Goal: Find specific page/section: Find specific page/section

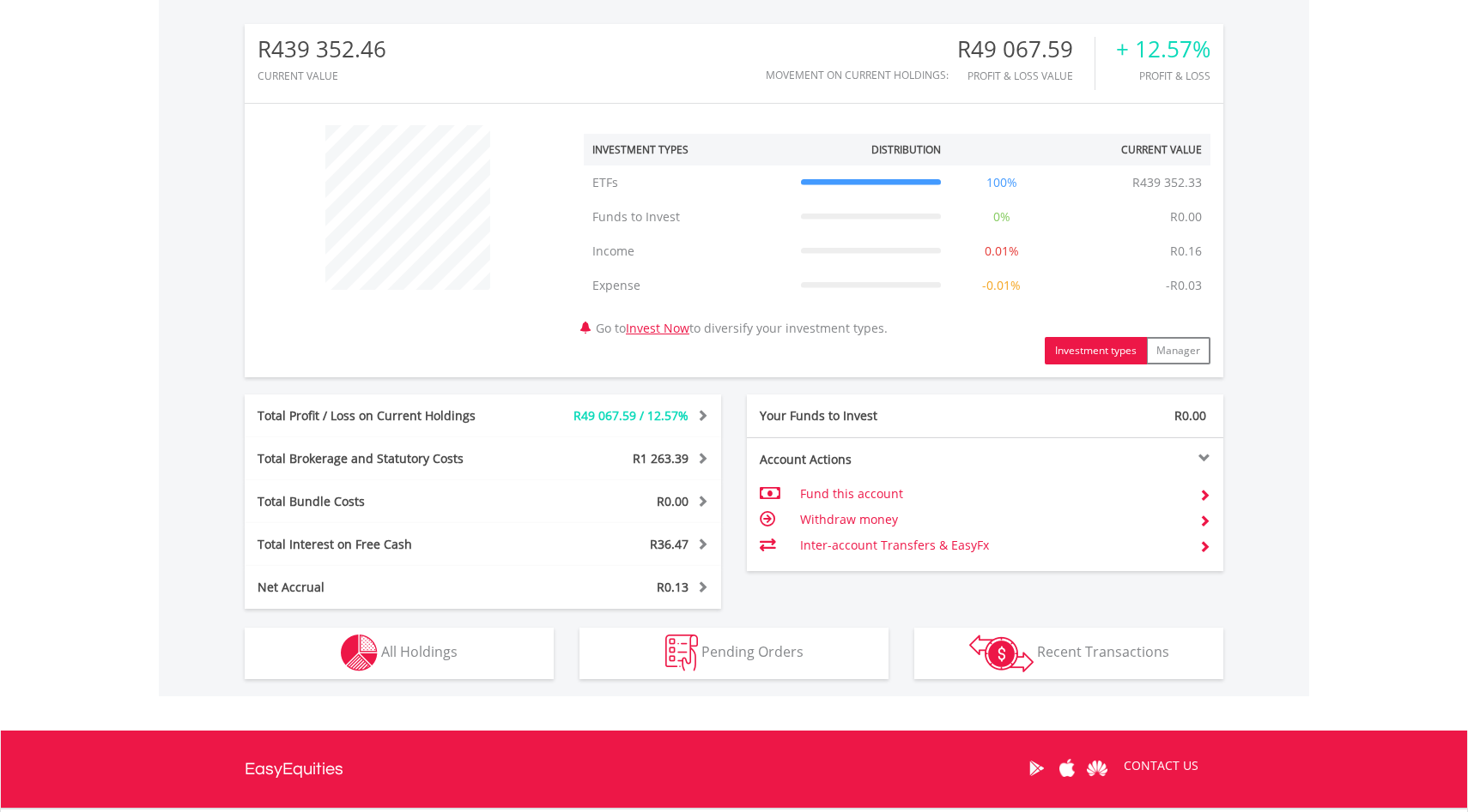
scroll to position [707, 0]
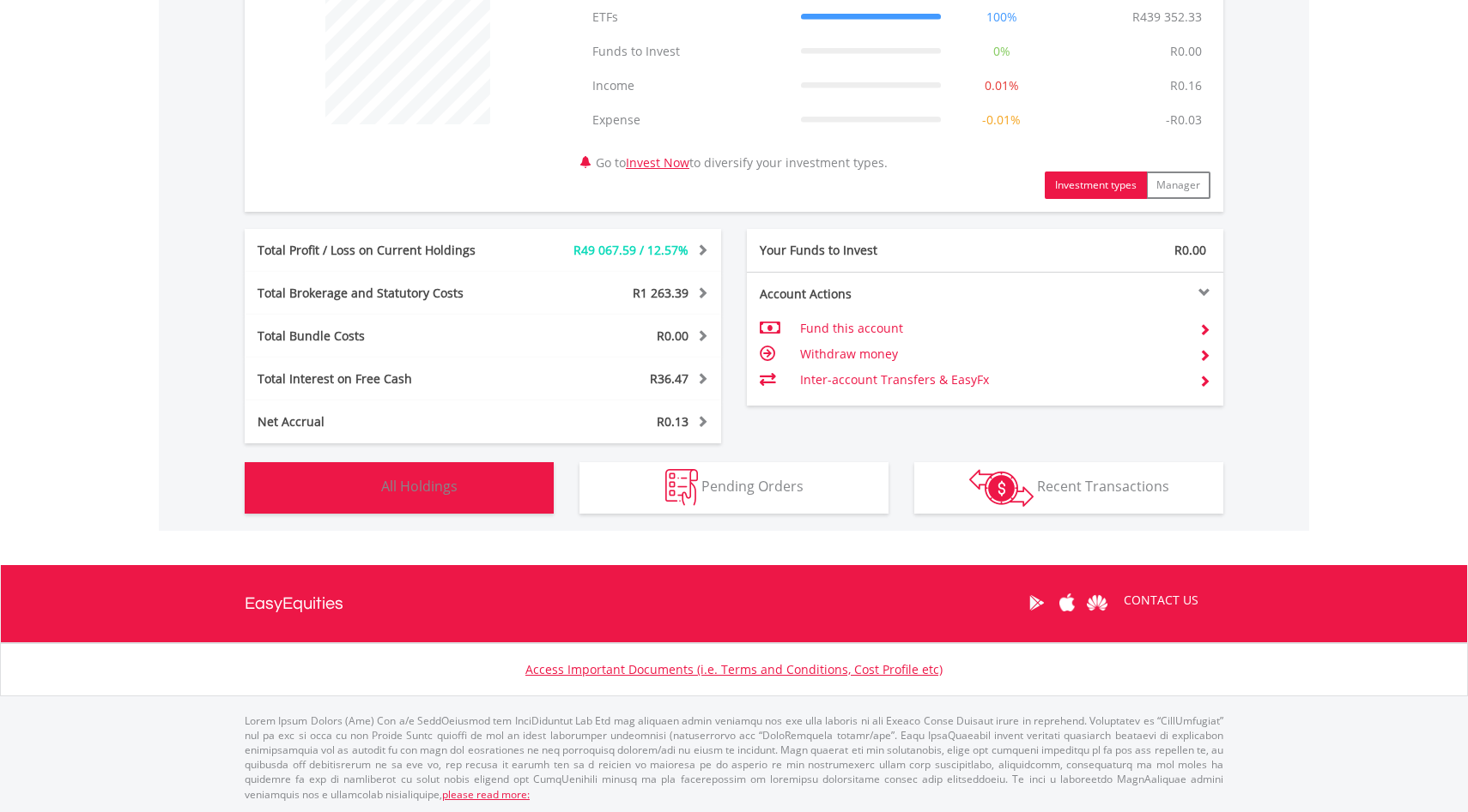
click at [446, 496] on button "Holdings All Holdings" at bounding box center [398, 487] width 309 height 51
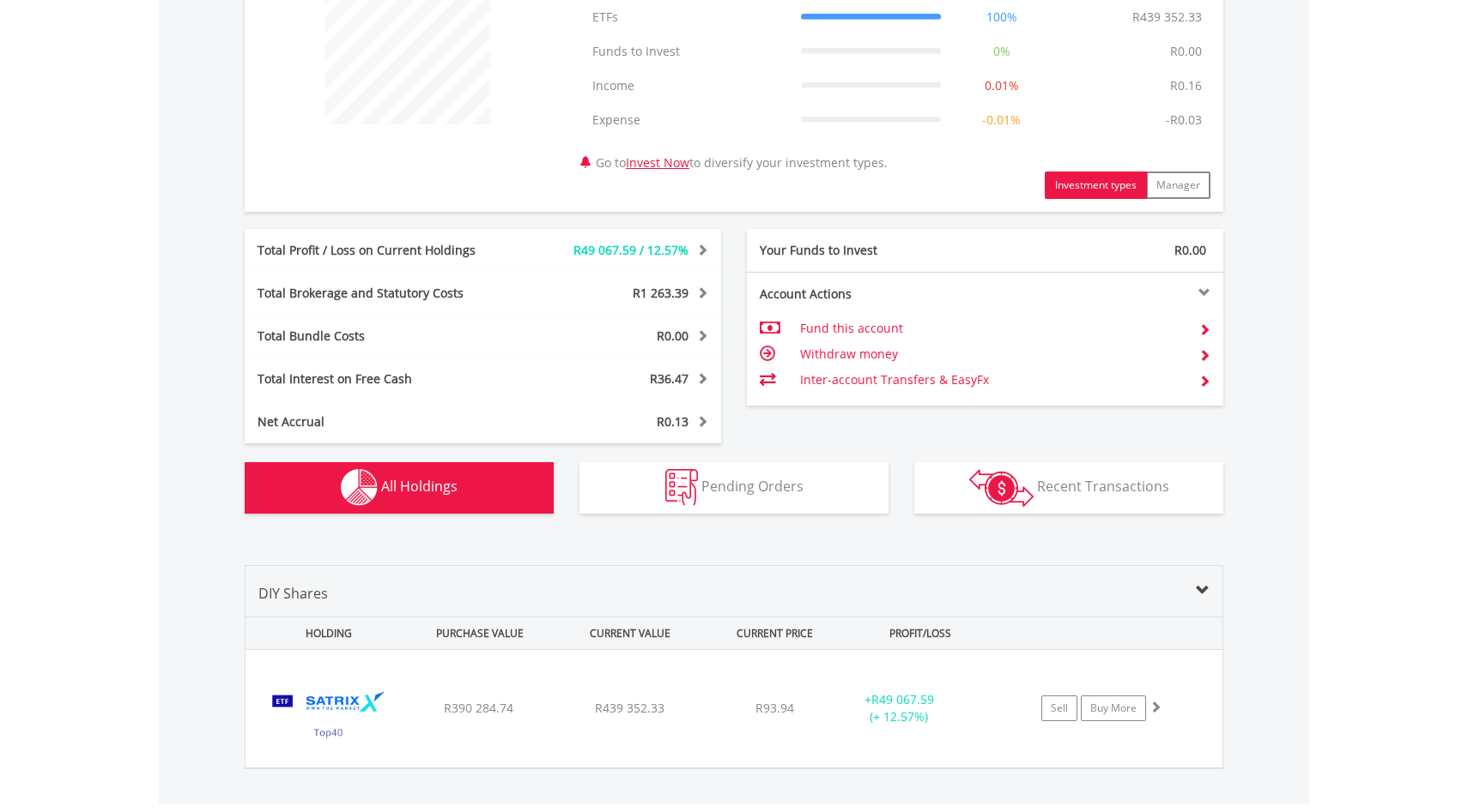
scroll to position [949, 0]
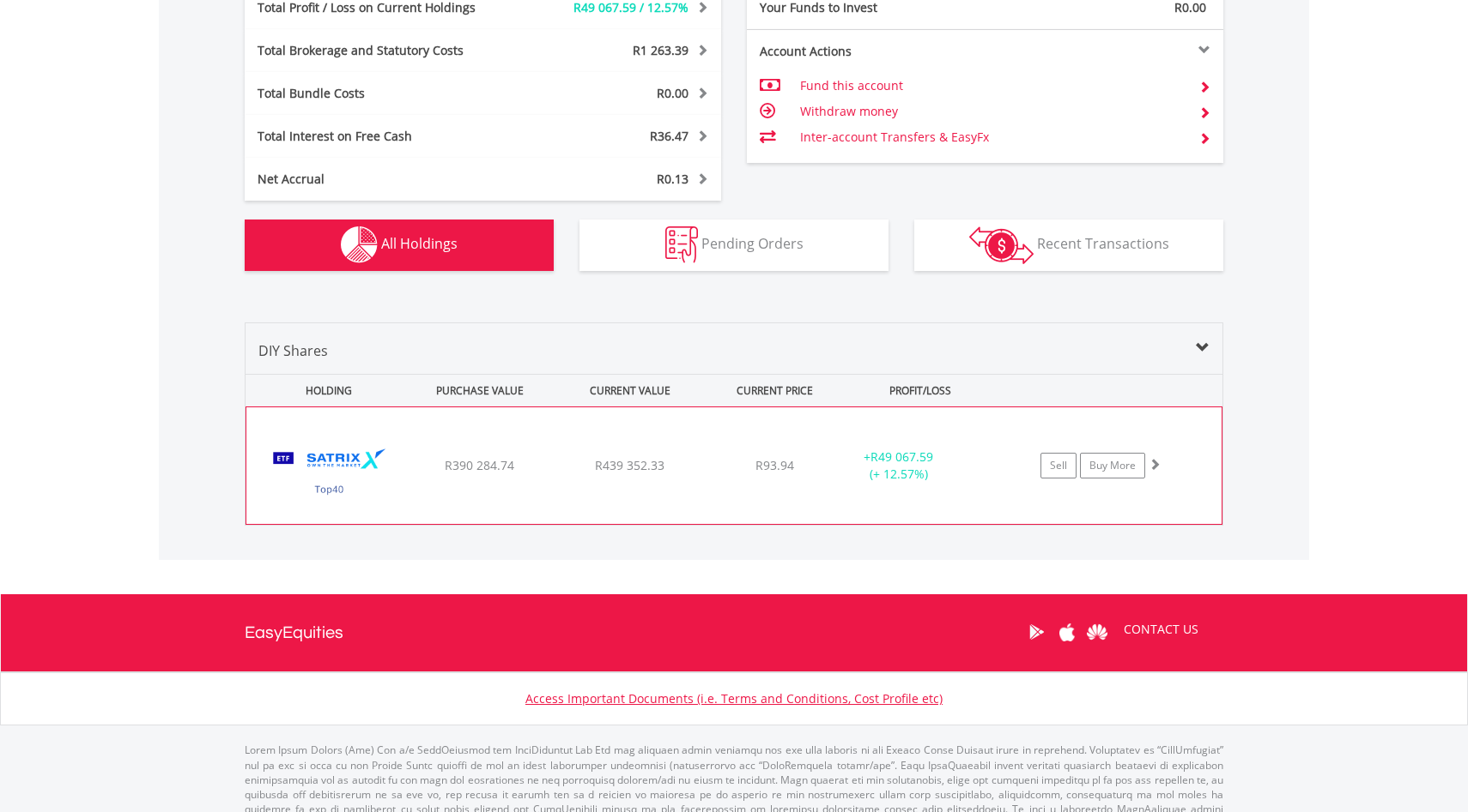
click at [831, 465] on div "R93.94" at bounding box center [774, 466] width 136 height 17
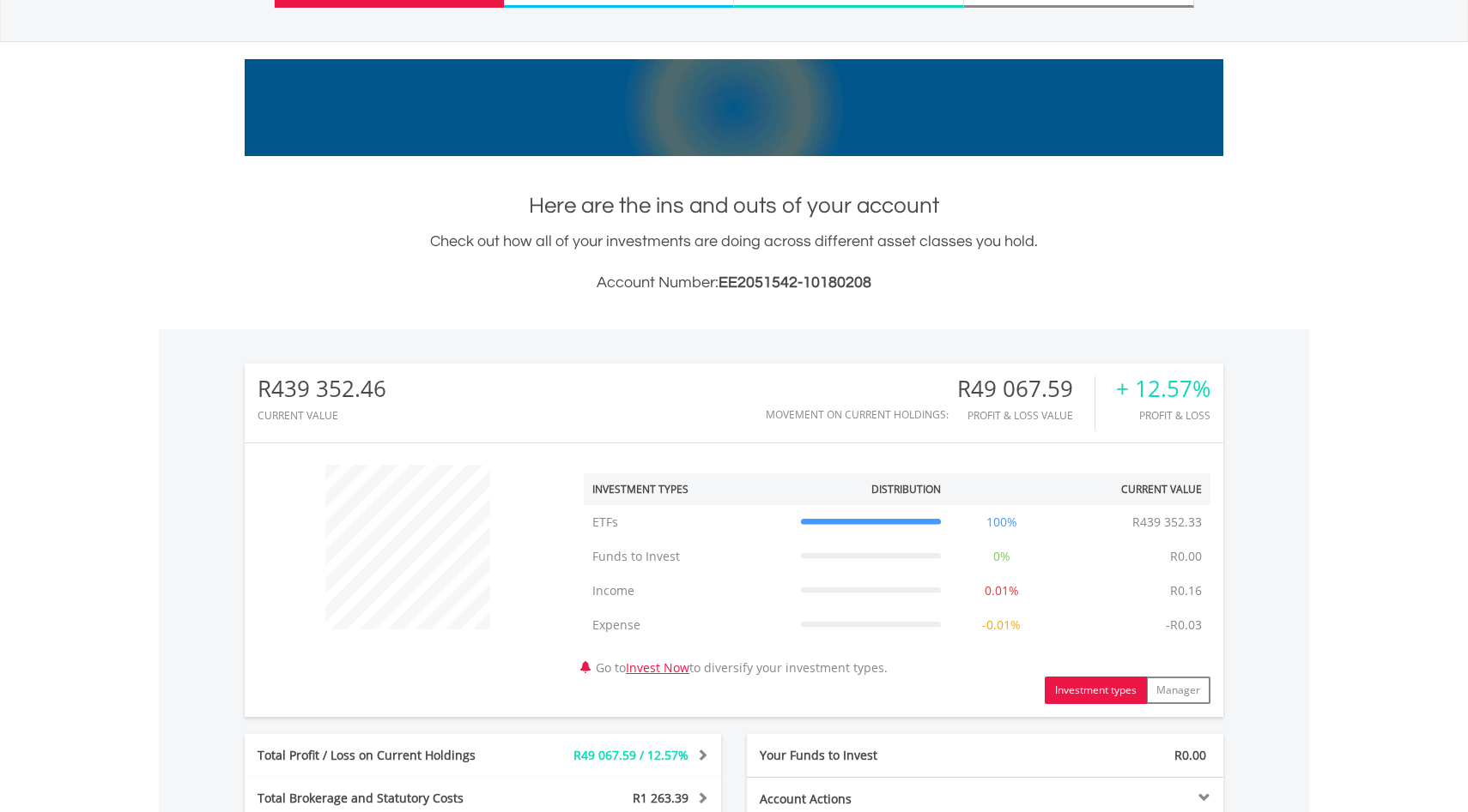
scroll to position [0, 0]
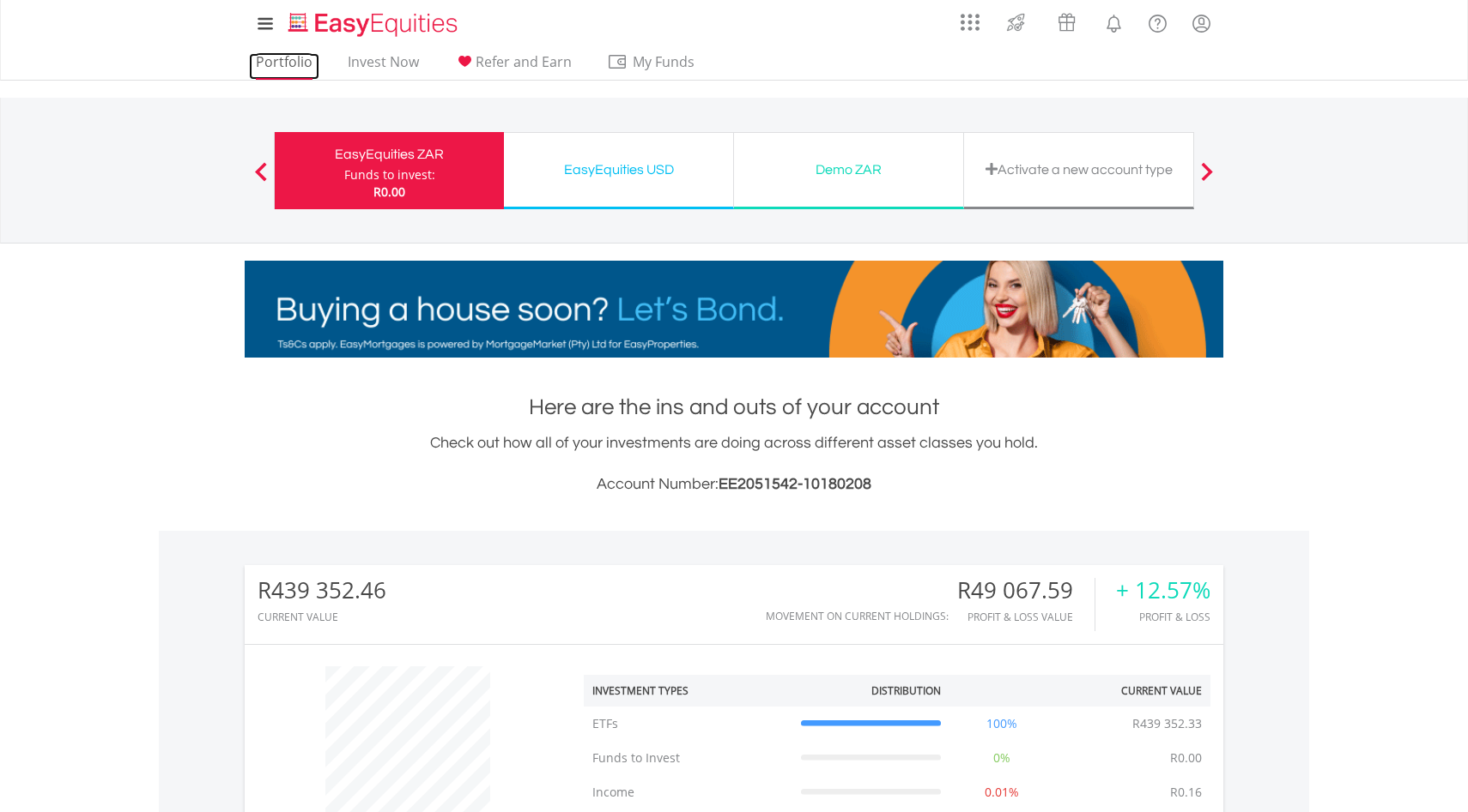
click at [293, 60] on link "Portfolio" at bounding box center [284, 66] width 71 height 27
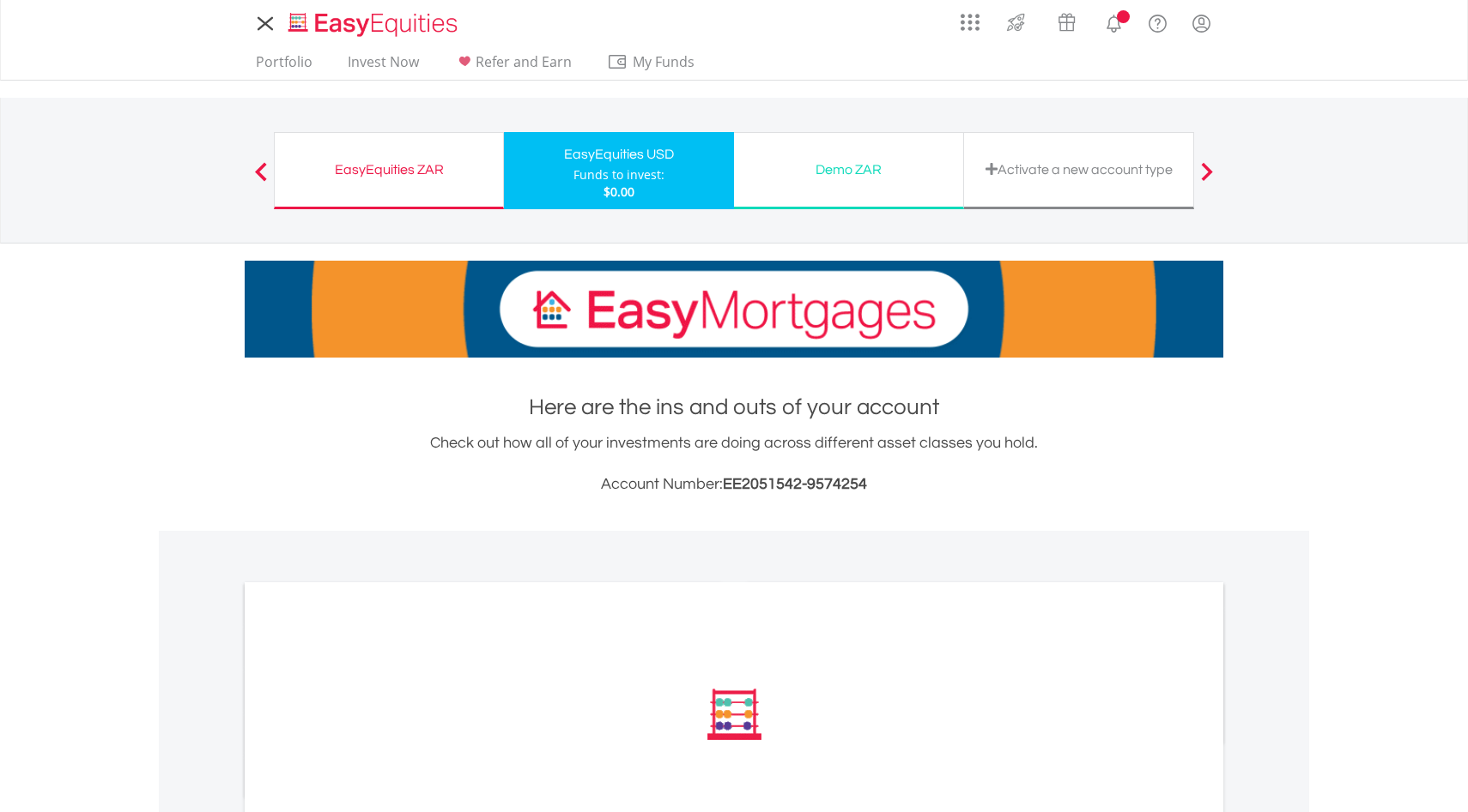
scroll to position [405, 0]
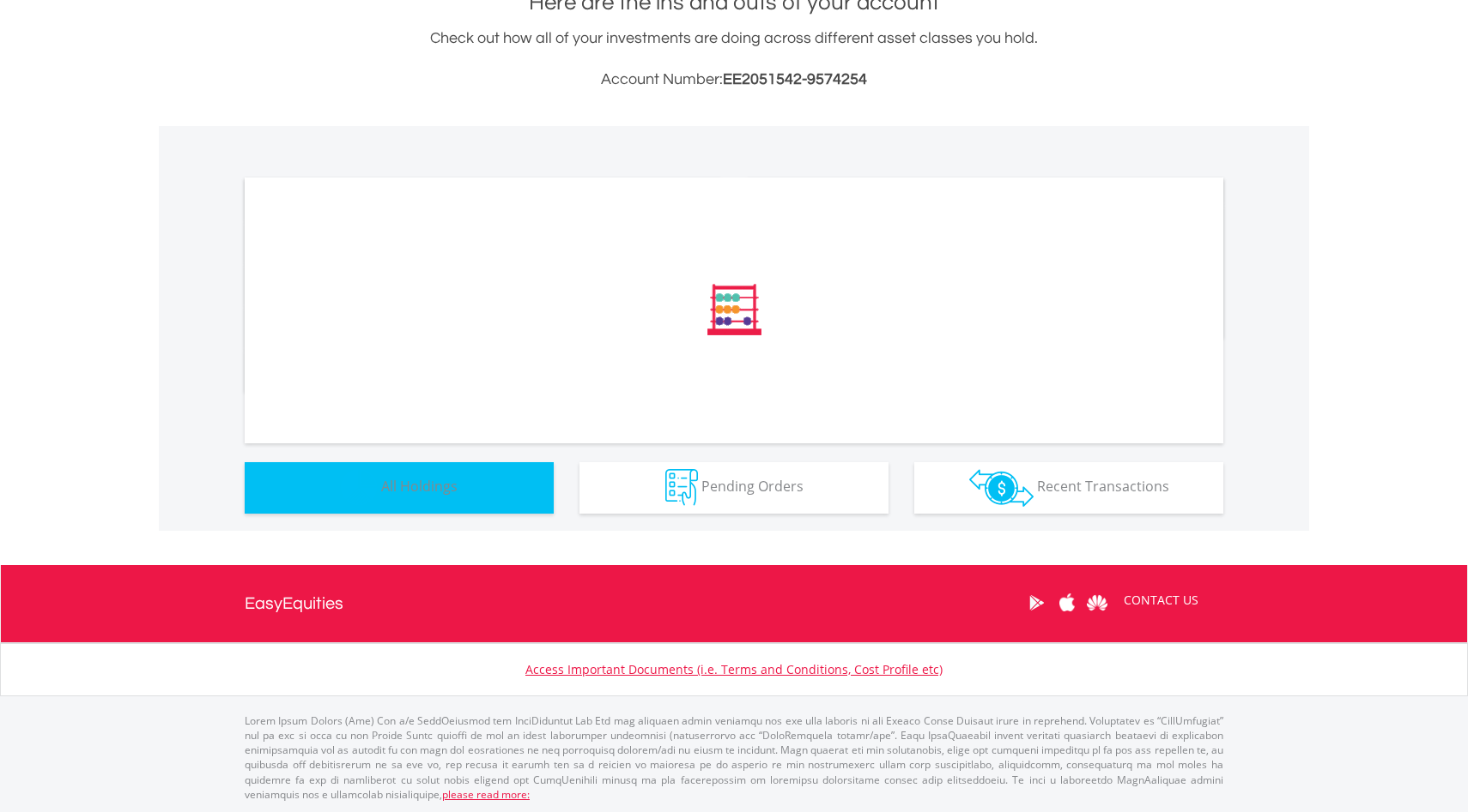
click at [465, 502] on button "Holdings All Holdings" at bounding box center [398, 487] width 309 height 51
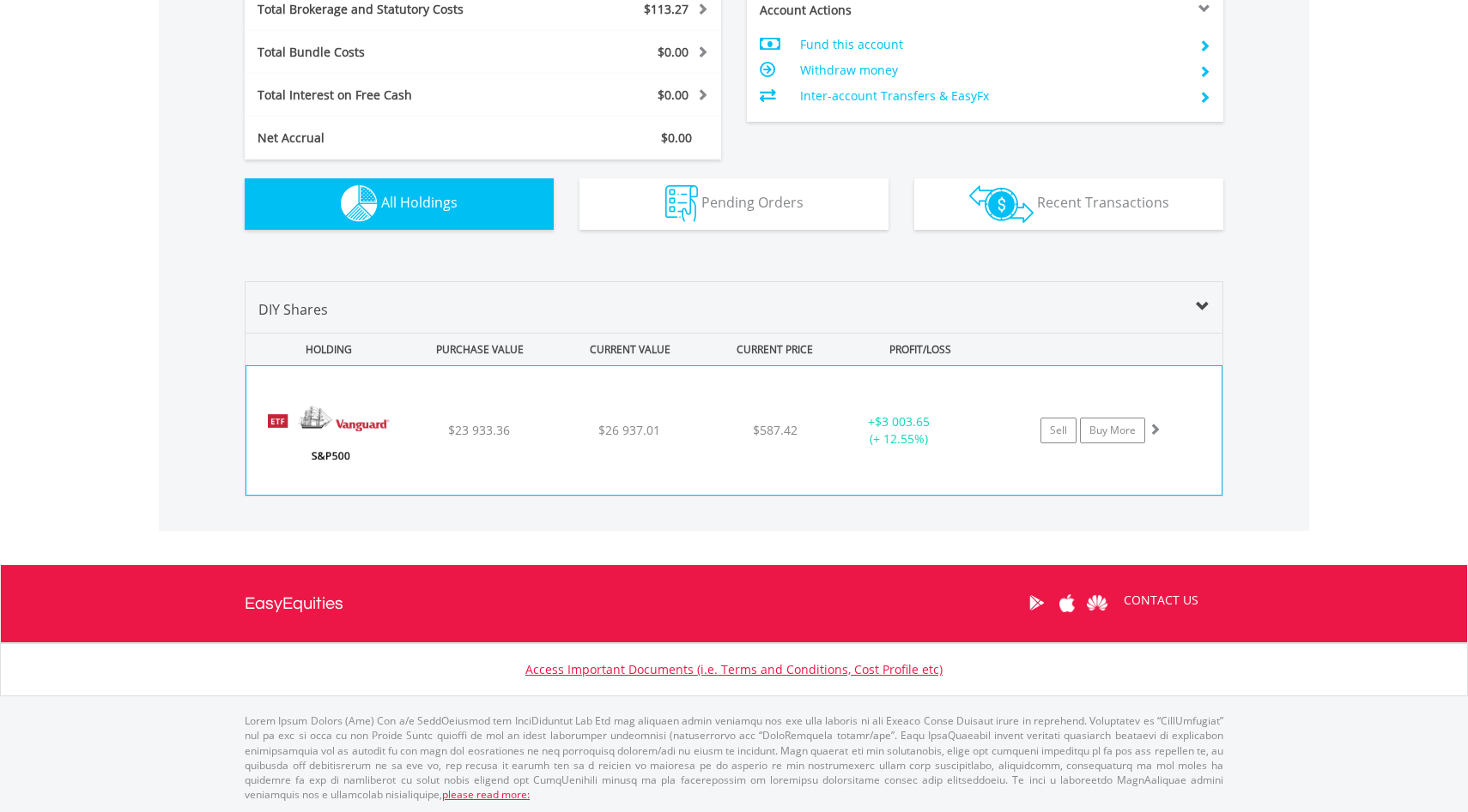
scroll to position [164, 326]
click at [675, 459] on div "﻿ Vanguard S&P 500 ETF $23 933.36 $26 937.01 $587.42 + $3 003.65 (+ 12.55%) Sel…" at bounding box center [734, 431] width 975 height 129
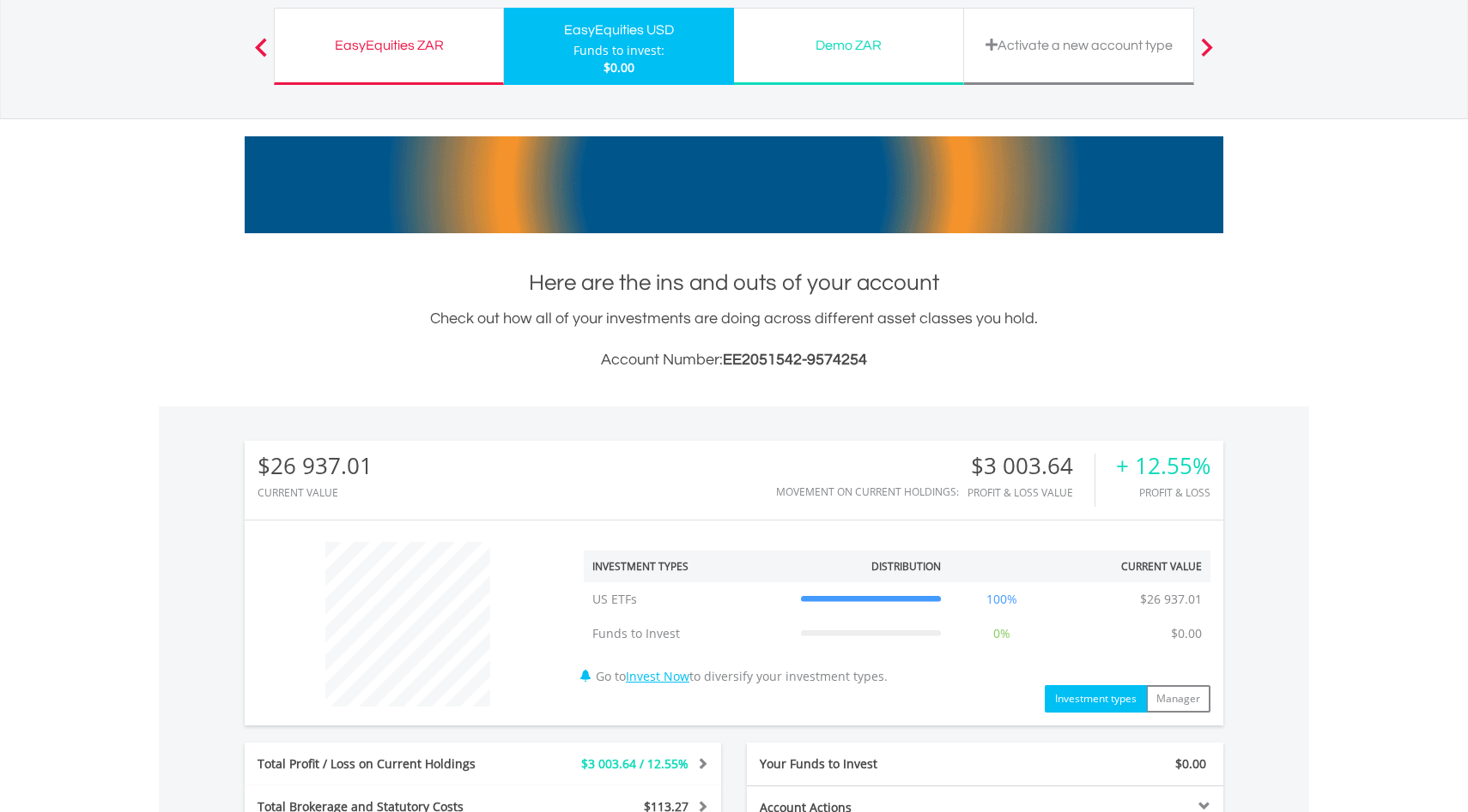
scroll to position [0, 0]
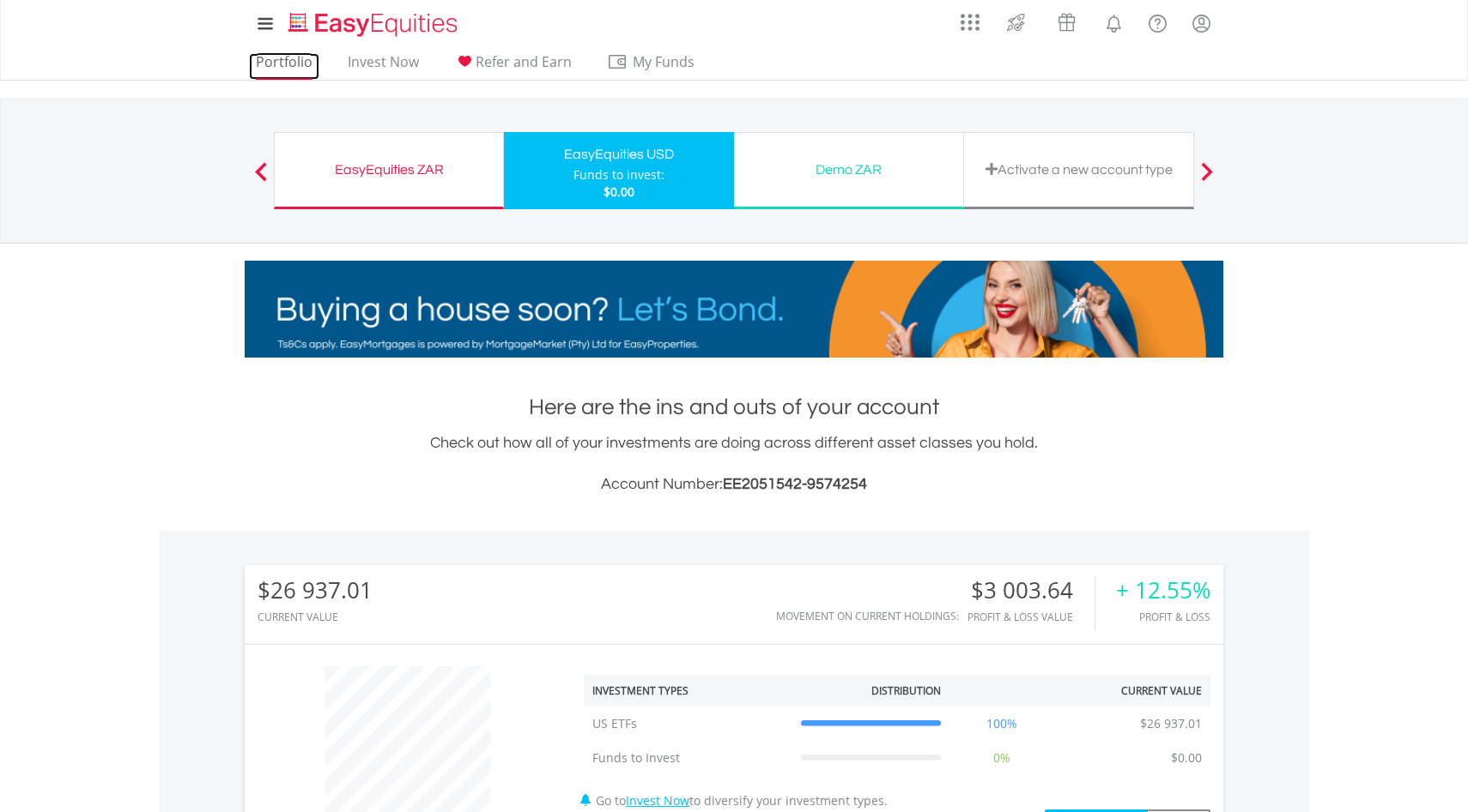
click at [274, 58] on link "Portfolio" at bounding box center [284, 66] width 71 height 27
